Goal: Find specific page/section: Find specific page/section

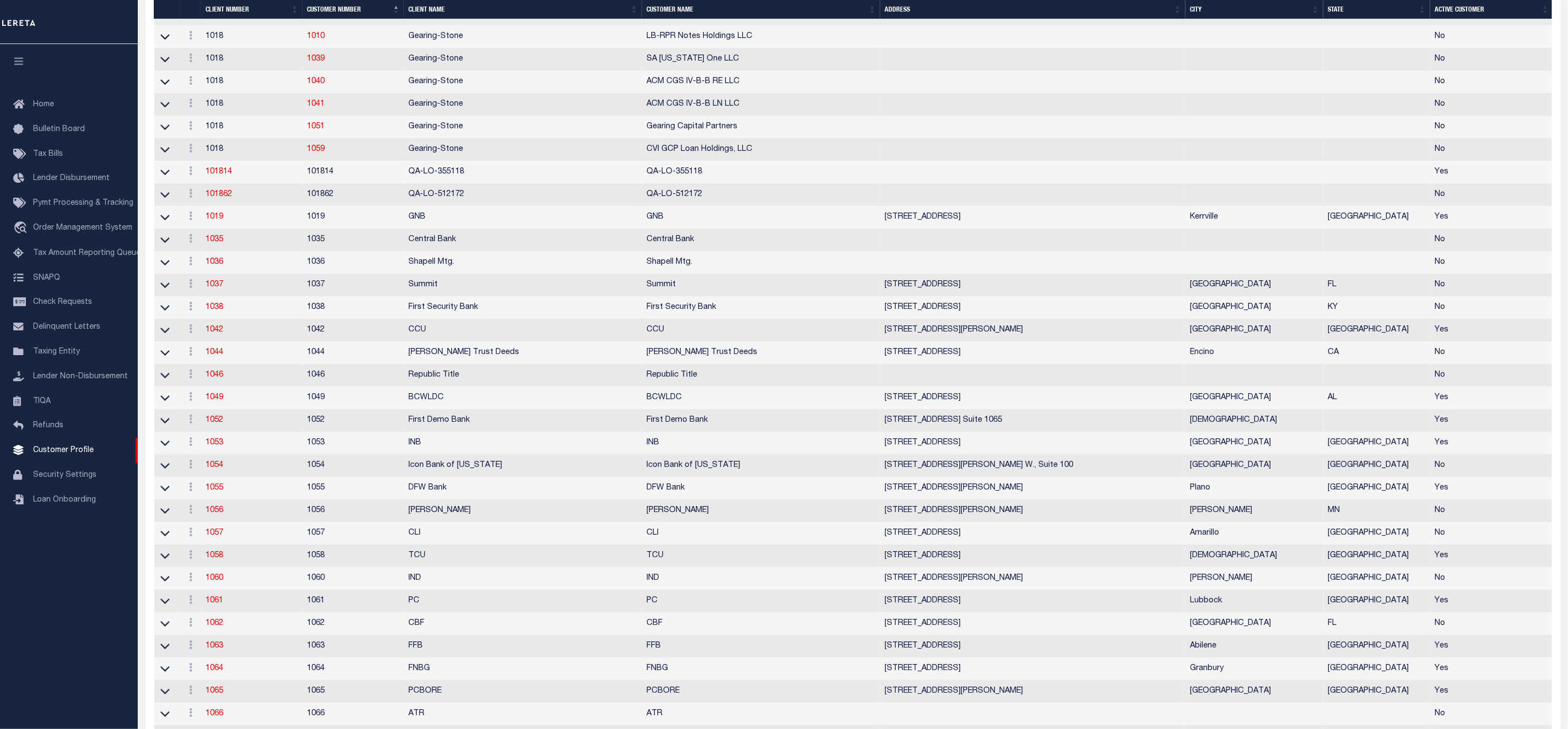
scroll to position [744, 0]
click at [90, 281] on link "SNAPQ" at bounding box center [68, 278] width 137 height 25
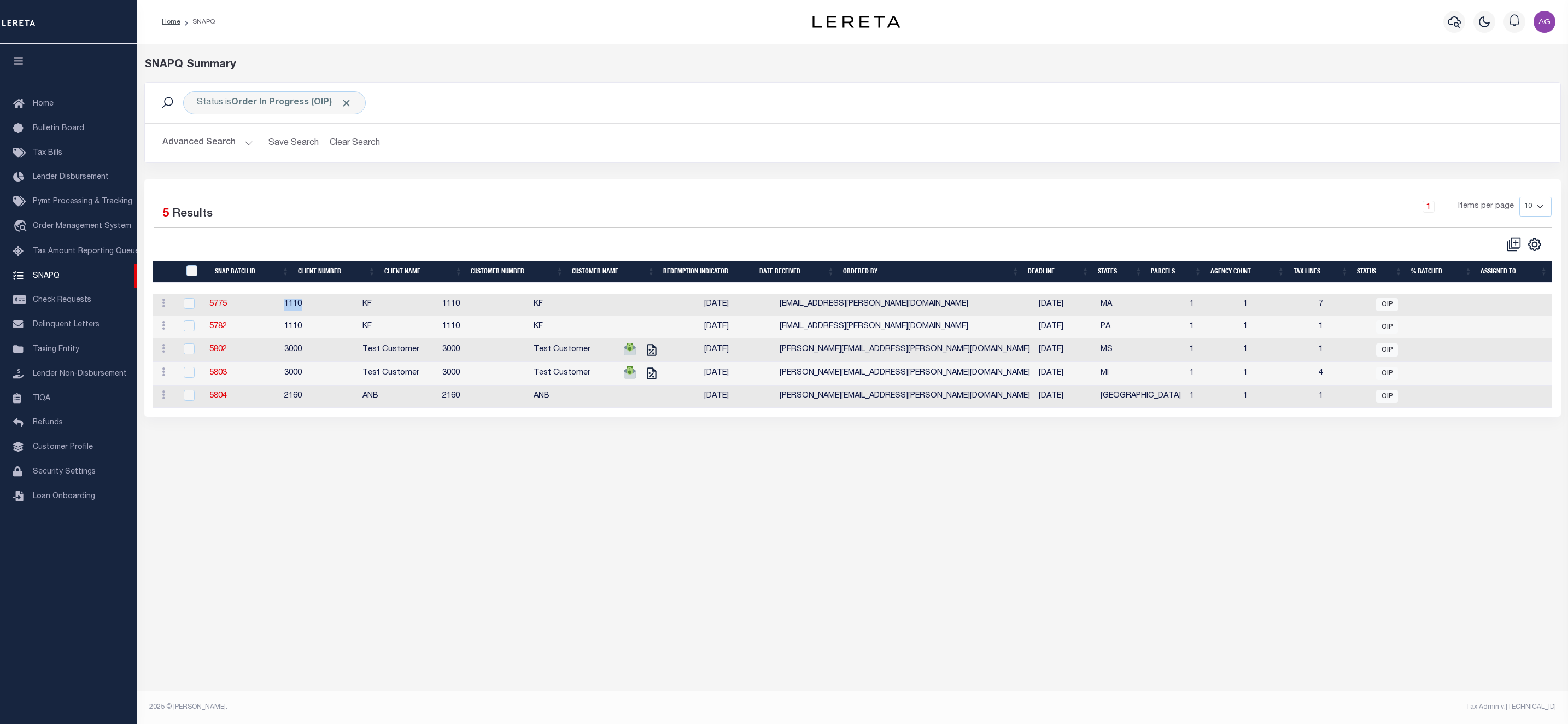
drag, startPoint x: 289, startPoint y: 307, endPoint x: 340, endPoint y: 314, distance: 51.5
click at [340, 314] on tr "Delete 5775 1110 KF 1110 KF 08/01/2025 cali.bradley@leretacustomers.com 08/15/2…" at bounding box center [852, 305] width 1399 height 22
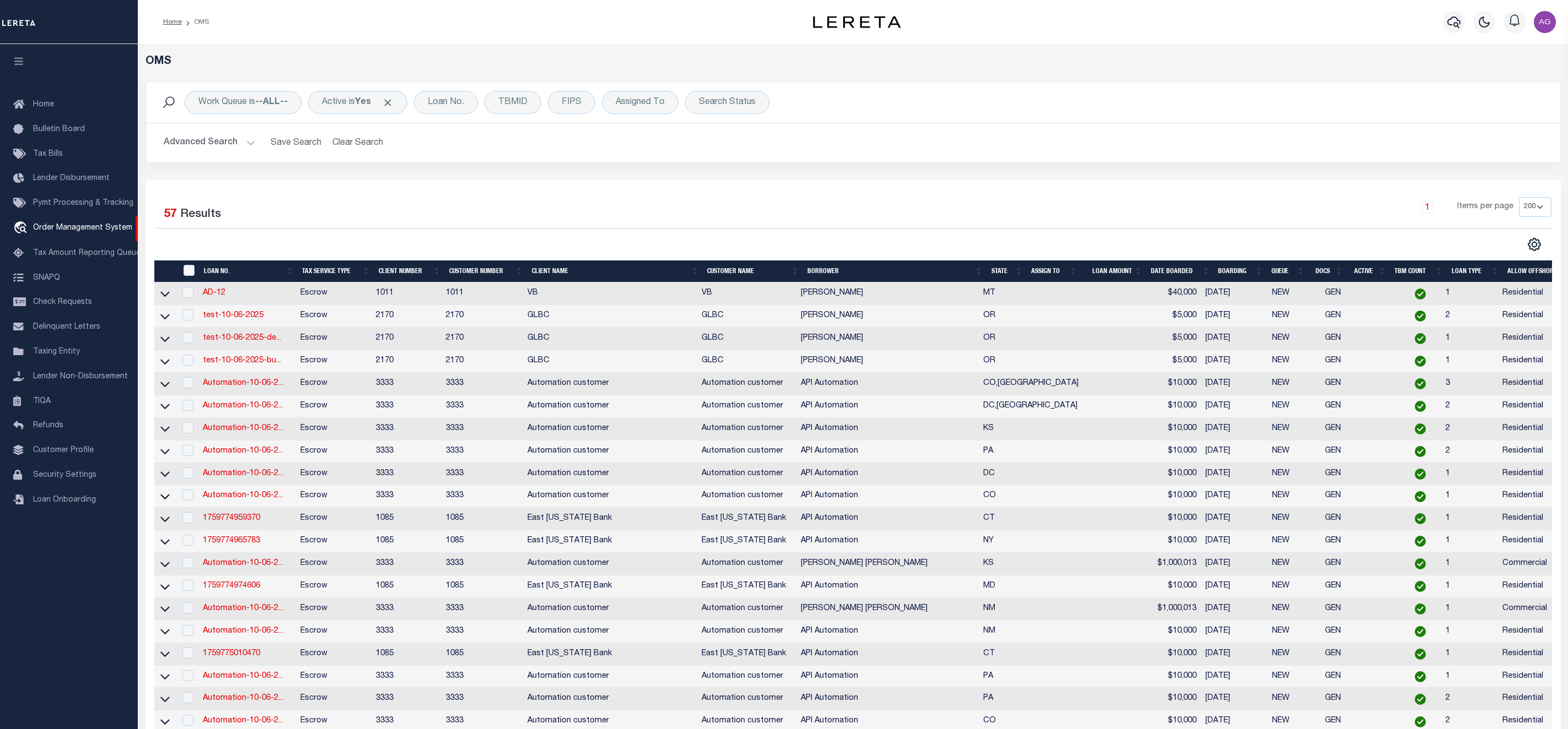
select select "200"
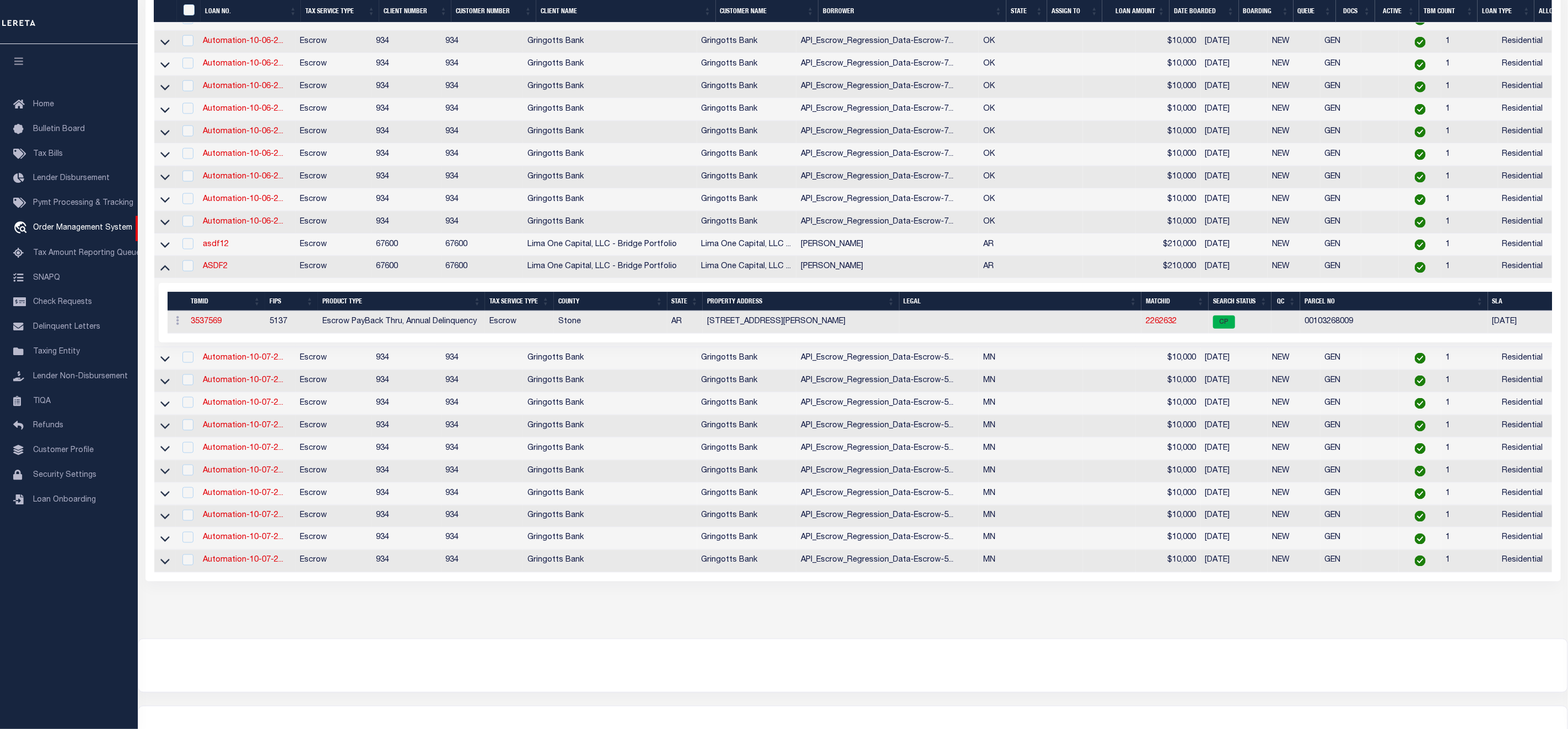
click at [1181, 688] on div at bounding box center [853, 666] width 1429 height 53
